Goal: Entertainment & Leisure: Browse casually

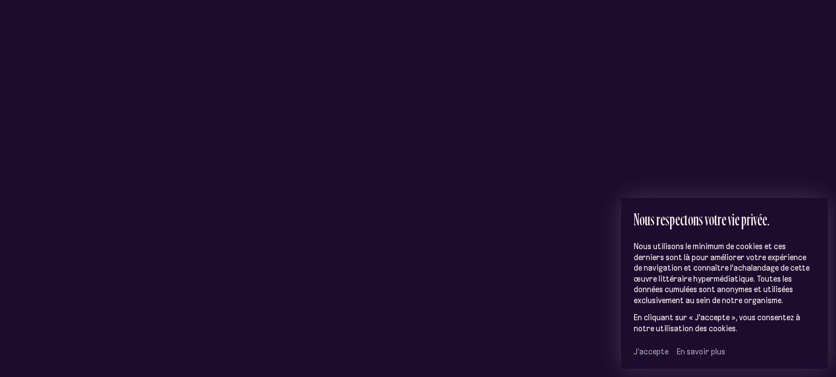
click at [644, 349] on span "J’accepte" at bounding box center [651, 352] width 35 height 10
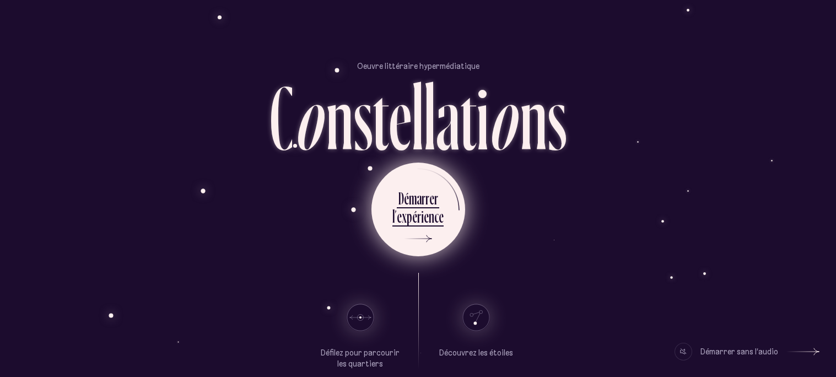
click at [420, 216] on div "r" at bounding box center [419, 217] width 4 height 22
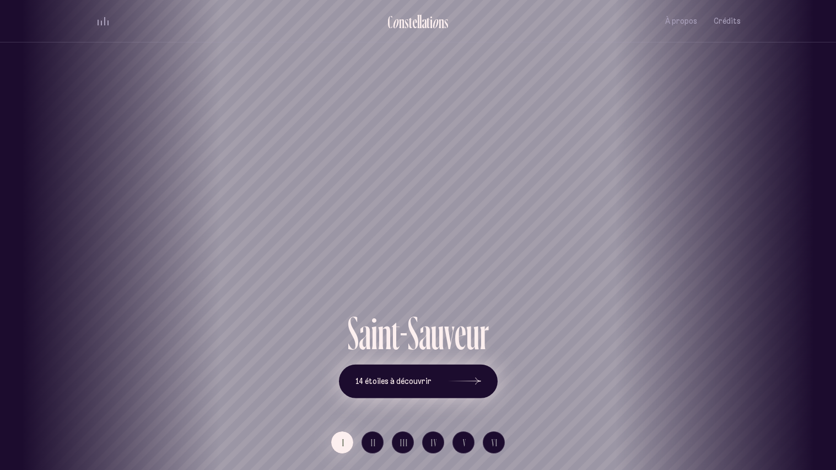
click at [417, 377] on button "14 étoiles à découvrir" at bounding box center [418, 381] width 159 height 34
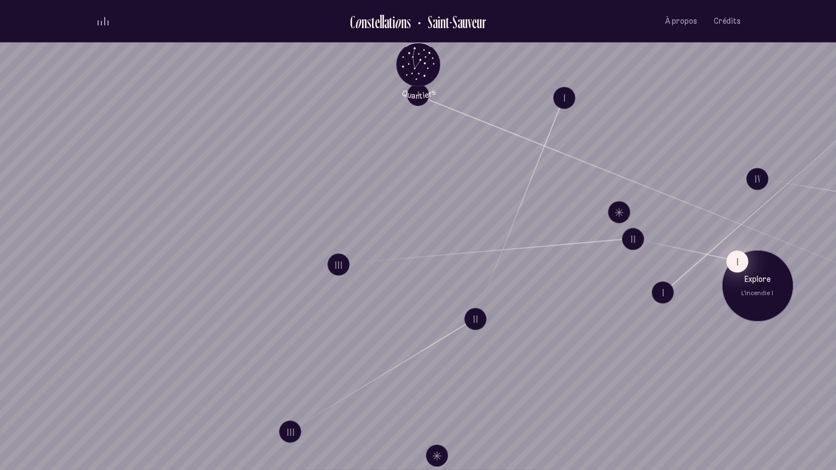
click at [734, 267] on button "I" at bounding box center [737, 261] width 22 height 22
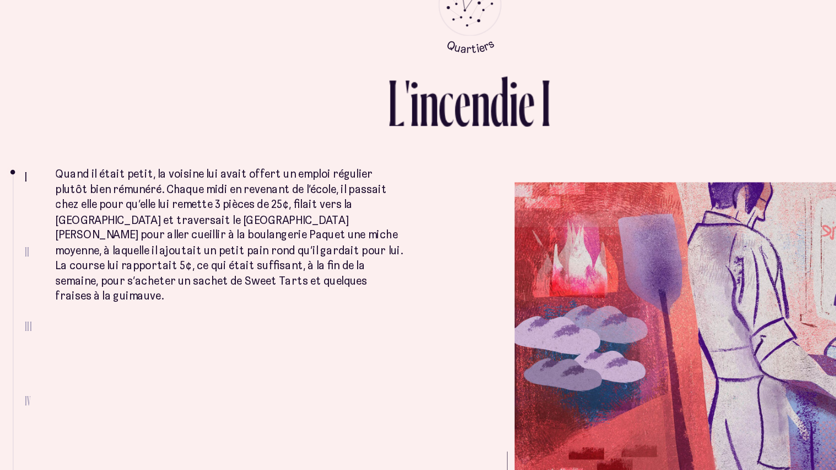
click at [294, 207] on p "Quand il était petit, la voisine lui avait offert un emploi régulier plutôt bie…" at bounding box center [249, 227] width 246 height 97
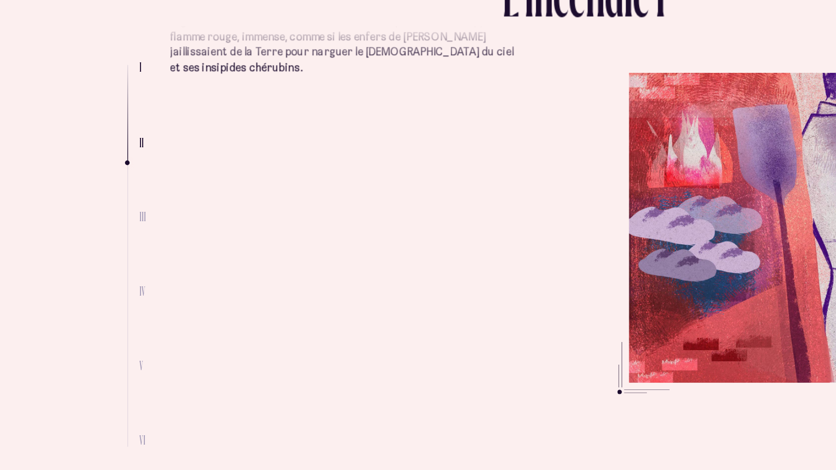
scroll to position [551, 0]
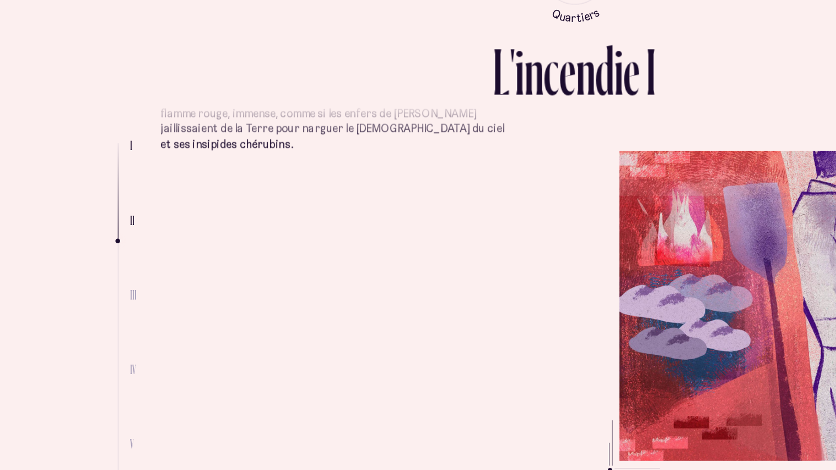
drag, startPoint x: 480, startPoint y: 212, endPoint x: 570, endPoint y: 162, distance: 103.2
click at [570, 162] on div "L ' i n c e n d i e I I II III IV V VI Quand il était petit, la voisine lui ava…" at bounding box center [419, 235] width 662 height 470
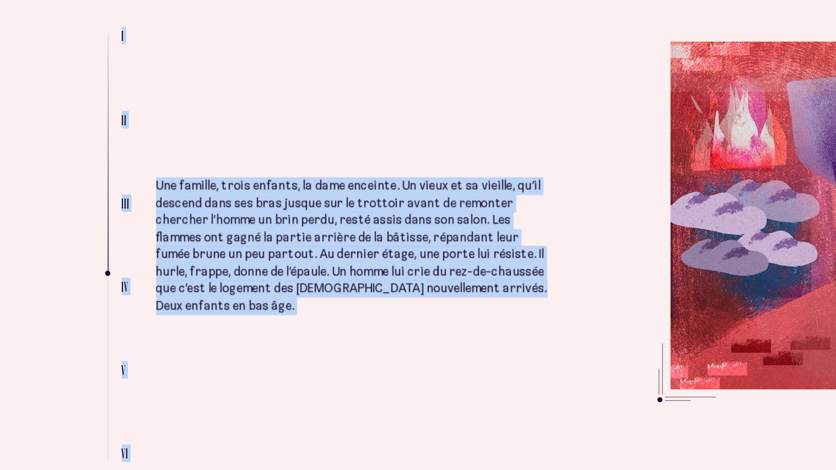
scroll to position [0, 0]
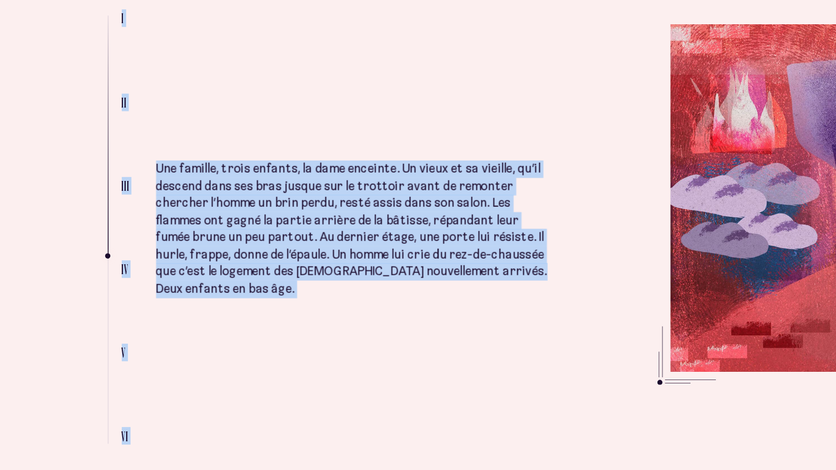
click at [178, 275] on p "Une famille, trois enfants, la dame enceinte. Un vieux et sa vieille, qu’il des…" at bounding box center [249, 318] width 246 height 86
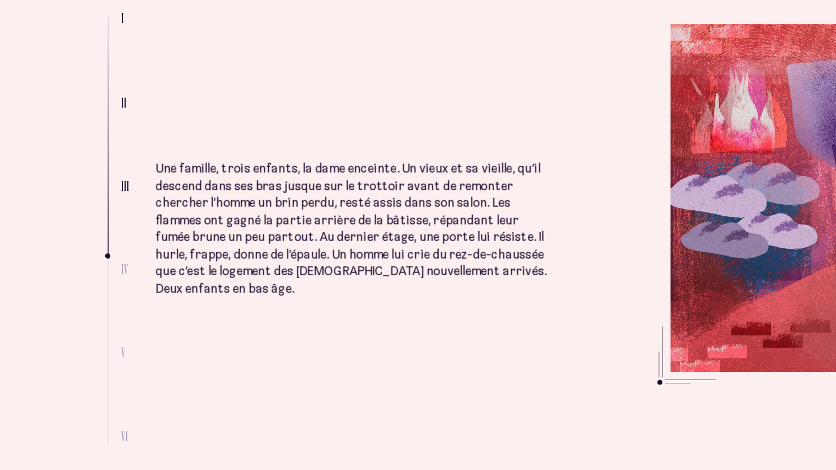
click at [178, 275] on p "Une famille, trois enfants, la dame enceinte. Un vieux et sa vieille, qu’il des…" at bounding box center [249, 318] width 246 height 86
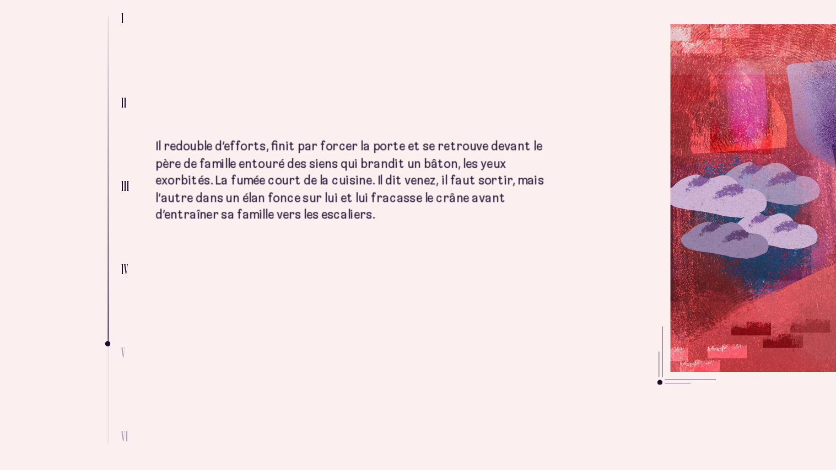
scroll to position [1596, 0]
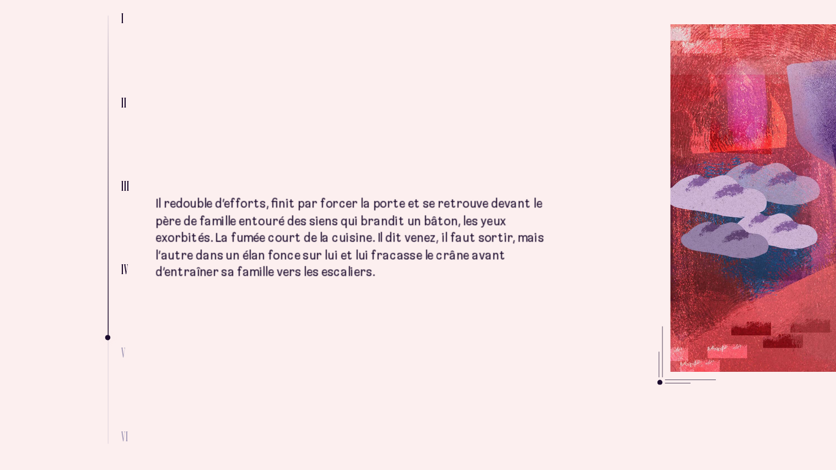
click at [384, 377] on ul "Quand il était petit, la voisine lui avait offert un emploi régulier plutôt bie…" at bounding box center [433, 317] width 615 height 272
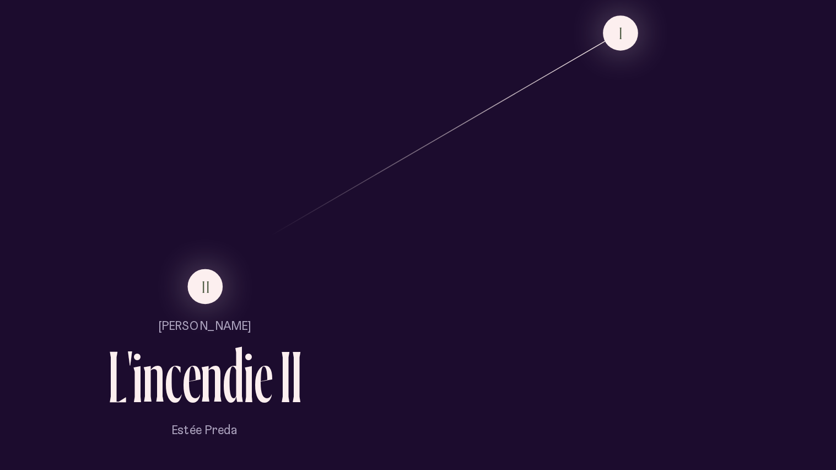
scroll to position [657, 0]
click at [154, 356] on button "II" at bounding box center [157, 354] width 22 height 22
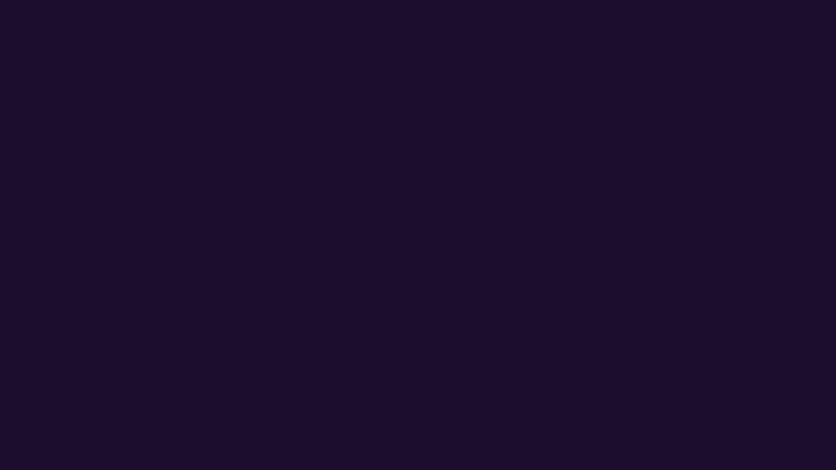
scroll to position [0, 0]
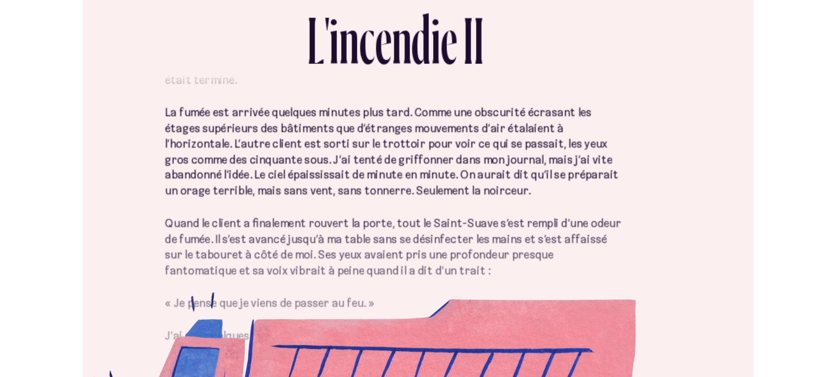
scroll to position [121, 0]
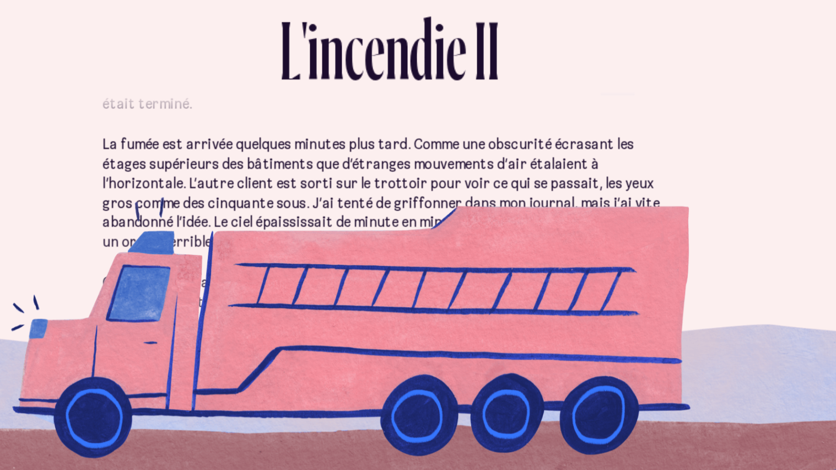
click at [495, 159] on div "L ' i n c e n d i e I I" at bounding box center [418, 145] width 645 height 71
